Goal: Use online tool/utility

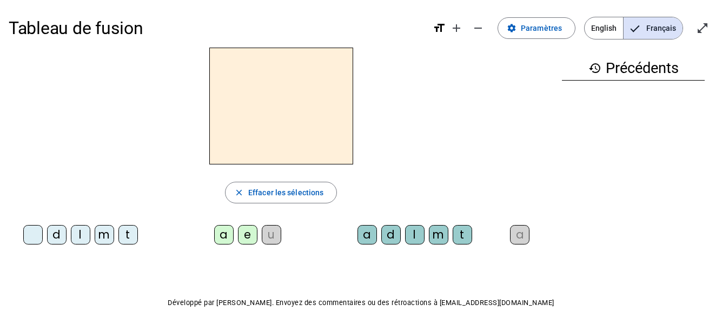
click at [75, 236] on div "l" at bounding box center [80, 234] width 19 height 19
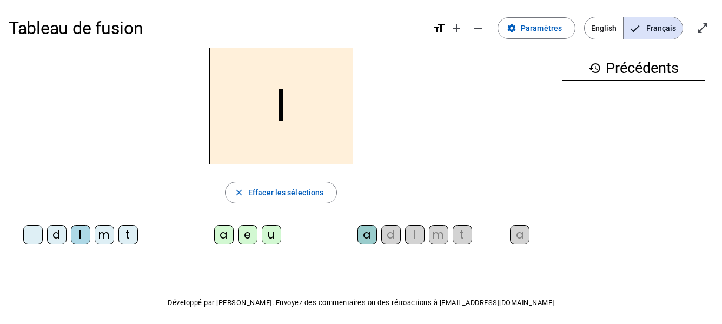
click at [248, 235] on div "e" at bounding box center [247, 234] width 19 height 19
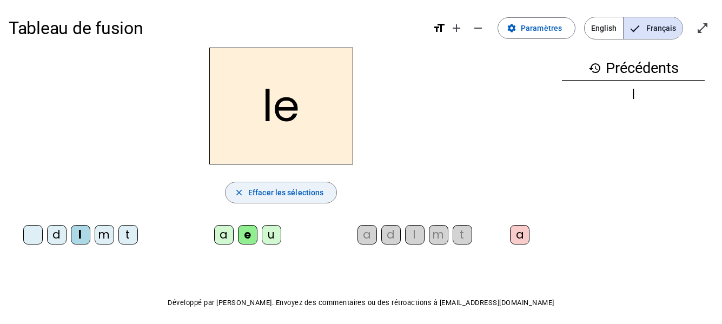
click at [314, 196] on span "Effacer les sélections" at bounding box center [285, 192] width 75 height 13
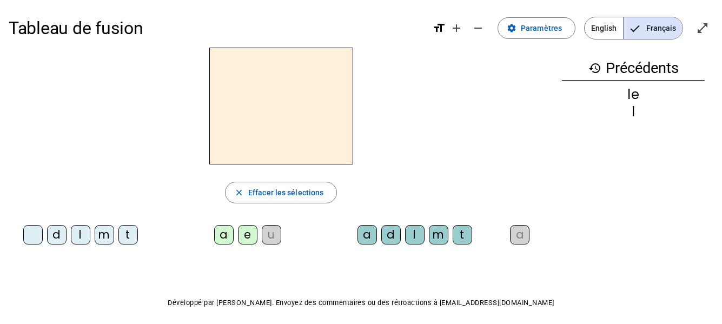
click at [88, 234] on div "l" at bounding box center [80, 234] width 19 height 19
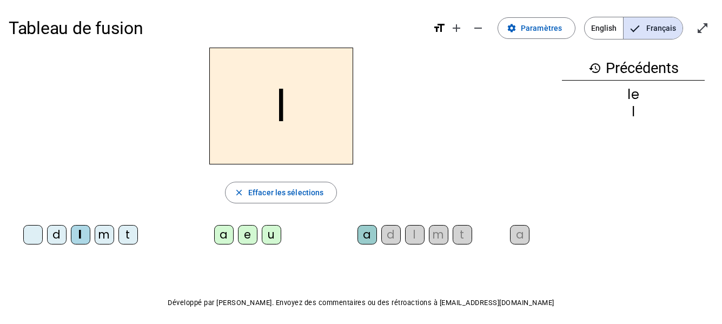
click at [272, 235] on div "u" at bounding box center [271, 234] width 19 height 19
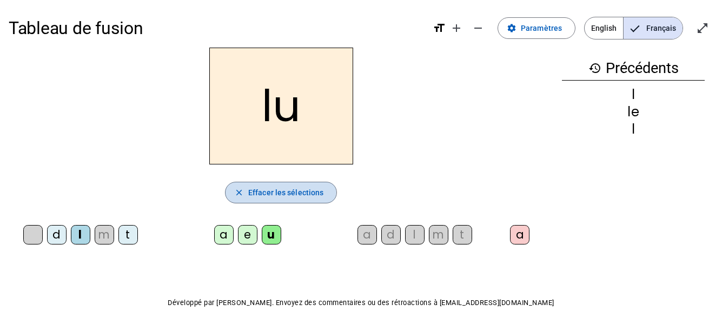
click at [256, 192] on span "Effacer les sélections" at bounding box center [285, 192] width 75 height 13
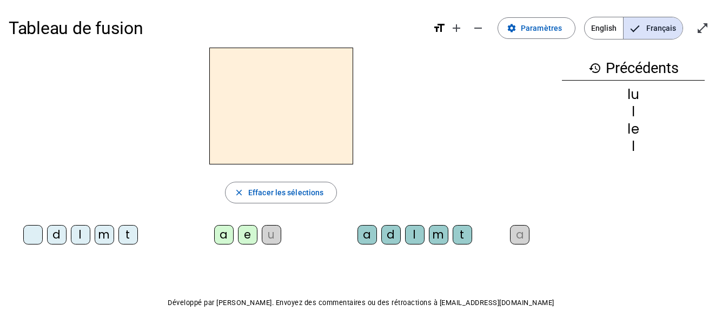
click at [124, 237] on div "t" at bounding box center [127, 234] width 19 height 19
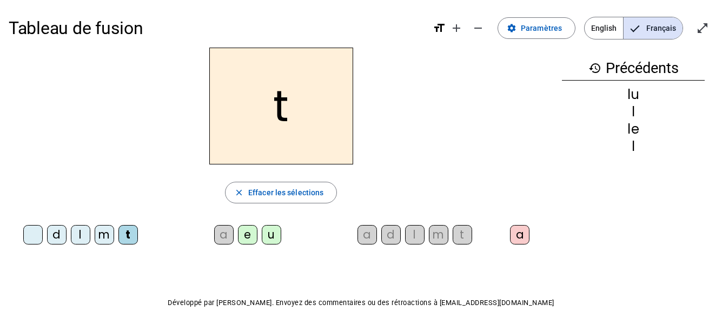
click at [274, 243] on div "u" at bounding box center [271, 234] width 19 height 19
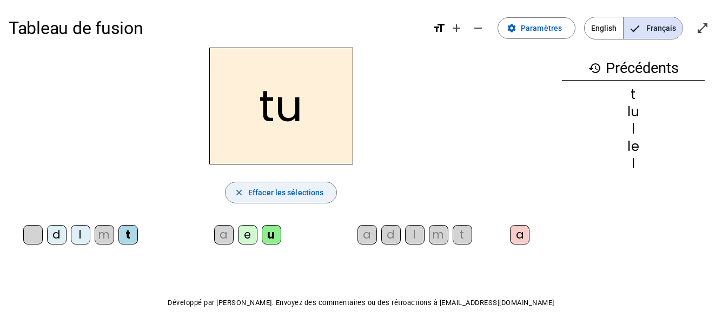
click at [321, 194] on span "Effacer les sélections" at bounding box center [285, 192] width 75 height 13
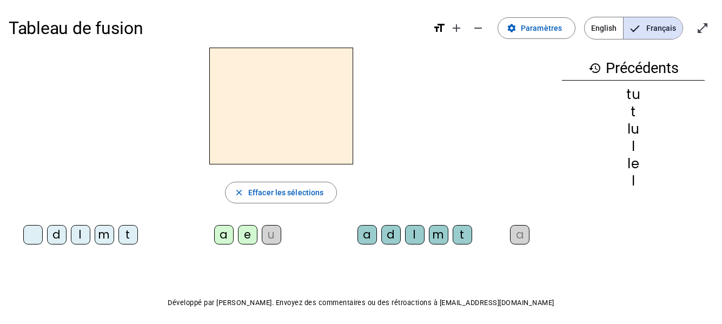
click at [52, 239] on div "d" at bounding box center [56, 234] width 19 height 19
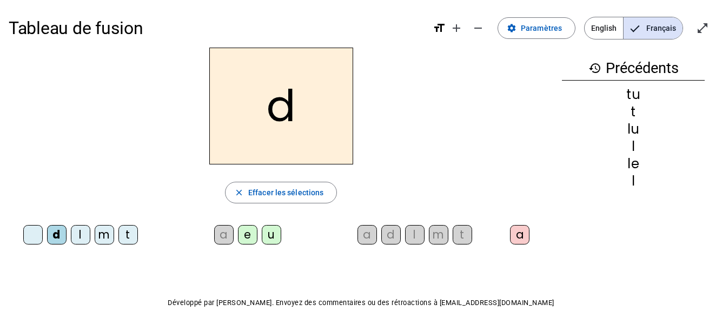
click at [268, 239] on div "u" at bounding box center [271, 234] width 19 height 19
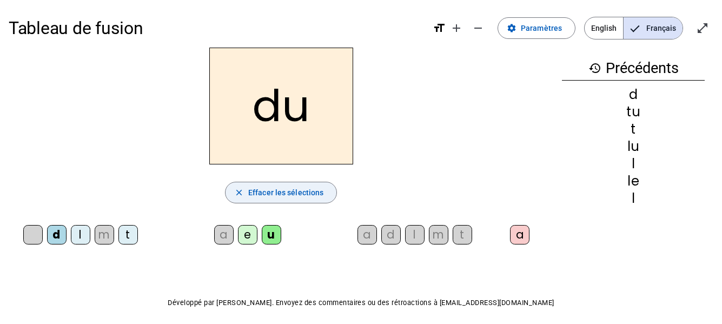
click at [304, 194] on span "Effacer les sélections" at bounding box center [285, 192] width 75 height 13
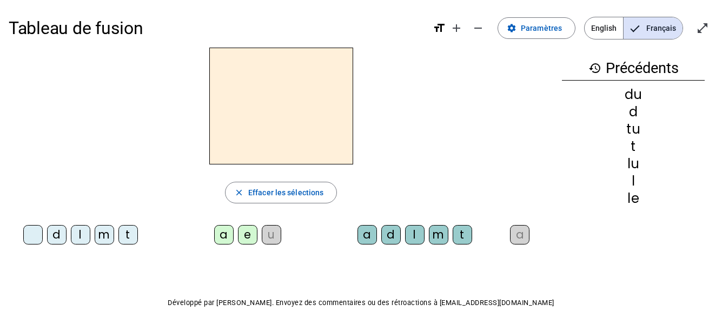
click at [60, 236] on div "d" at bounding box center [56, 234] width 19 height 19
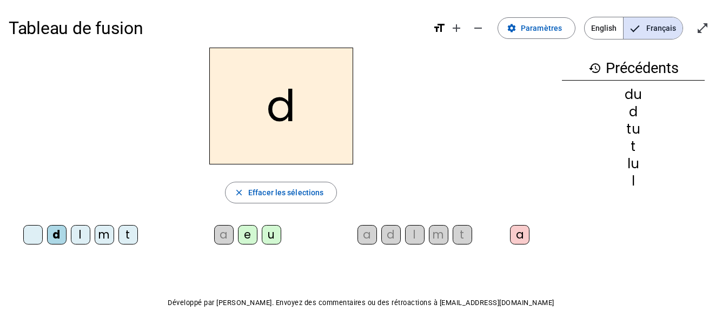
click at [253, 232] on div "e" at bounding box center [247, 234] width 19 height 19
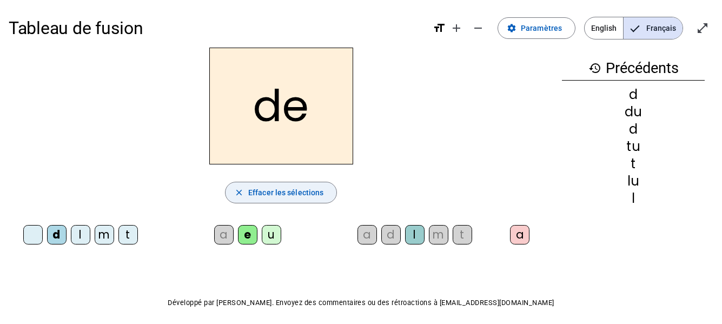
click at [318, 190] on span "Effacer les sélections" at bounding box center [285, 192] width 75 height 13
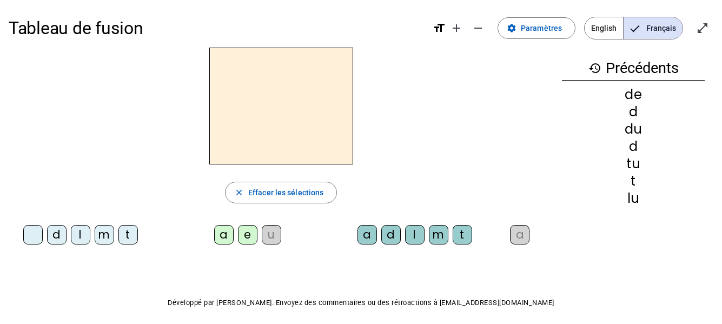
click at [134, 239] on div "t" at bounding box center [127, 234] width 19 height 19
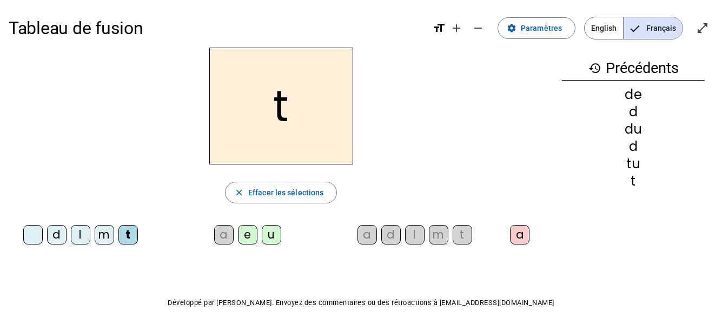
click at [251, 240] on div "e" at bounding box center [247, 234] width 19 height 19
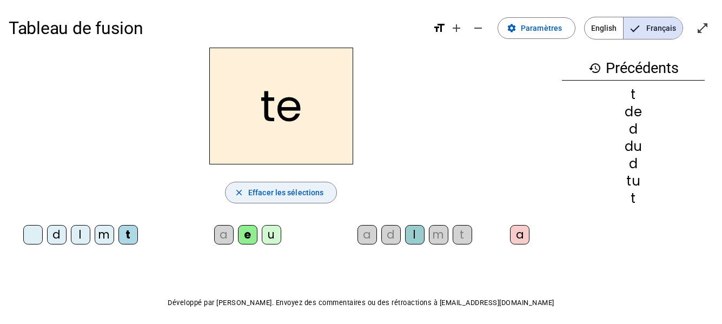
click at [278, 195] on span "Effacer les sélections" at bounding box center [285, 192] width 75 height 13
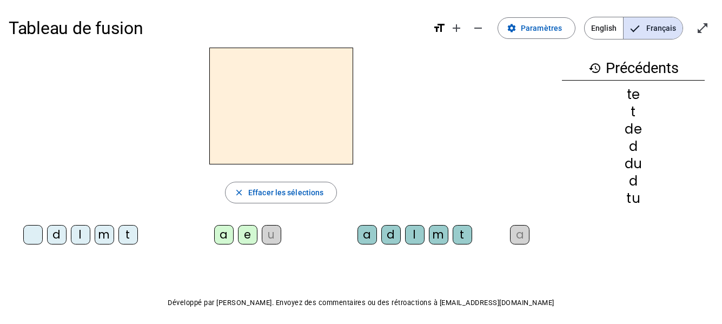
click at [129, 241] on div "t" at bounding box center [127, 234] width 19 height 19
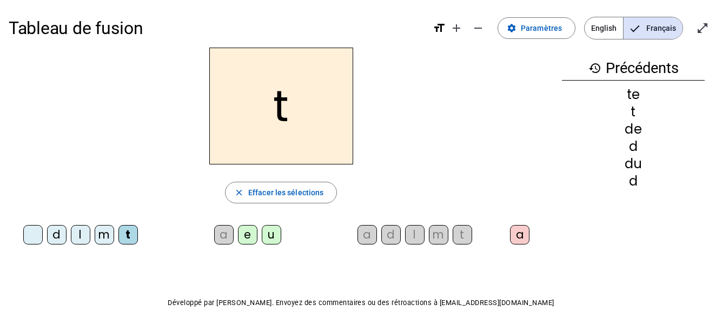
click at [229, 242] on div "a" at bounding box center [223, 234] width 19 height 19
